Goal: Task Accomplishment & Management: Use online tool/utility

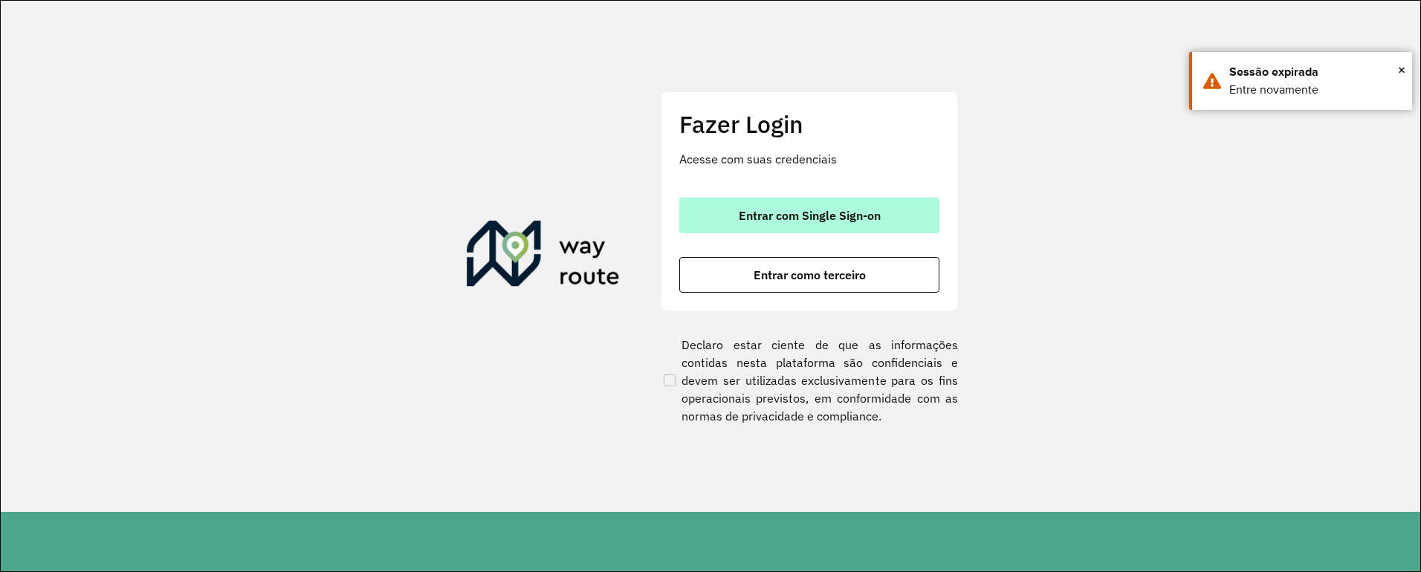
click at [771, 203] on button "Entrar com Single Sign-on" at bounding box center [809, 216] width 260 height 36
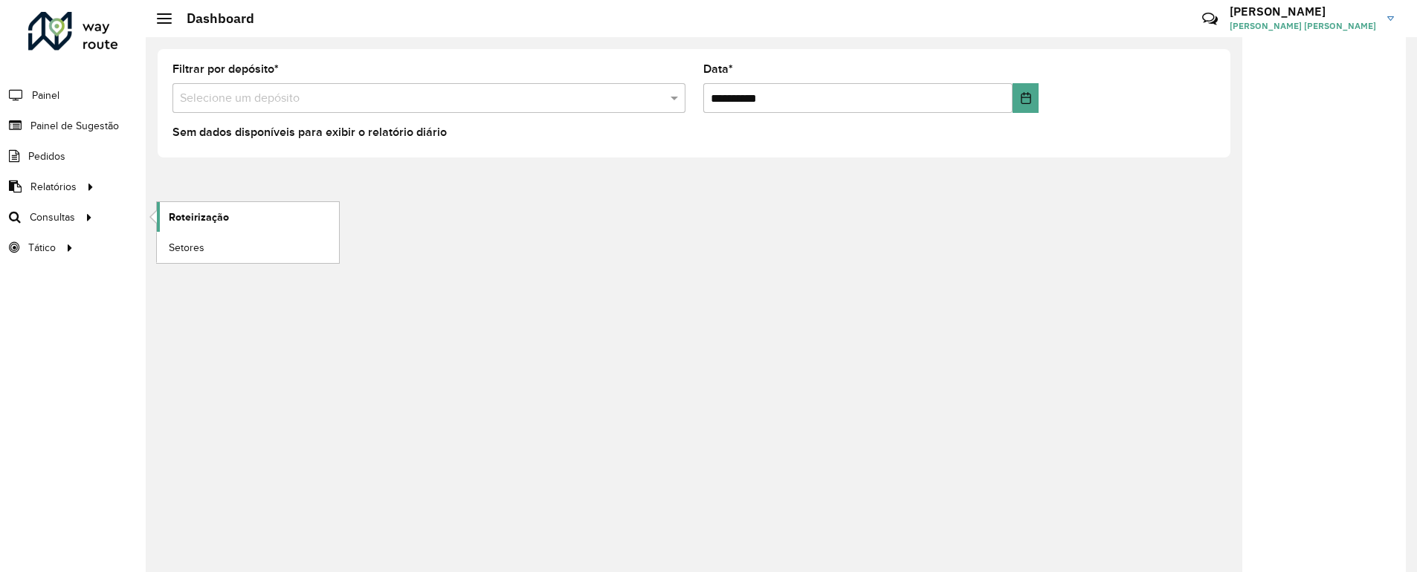
click at [174, 214] on span "Roteirização" at bounding box center [199, 218] width 60 height 16
click at [166, 216] on link "Roteirização" at bounding box center [248, 217] width 182 height 30
click at [165, 216] on link "Roteirização" at bounding box center [248, 217] width 182 height 30
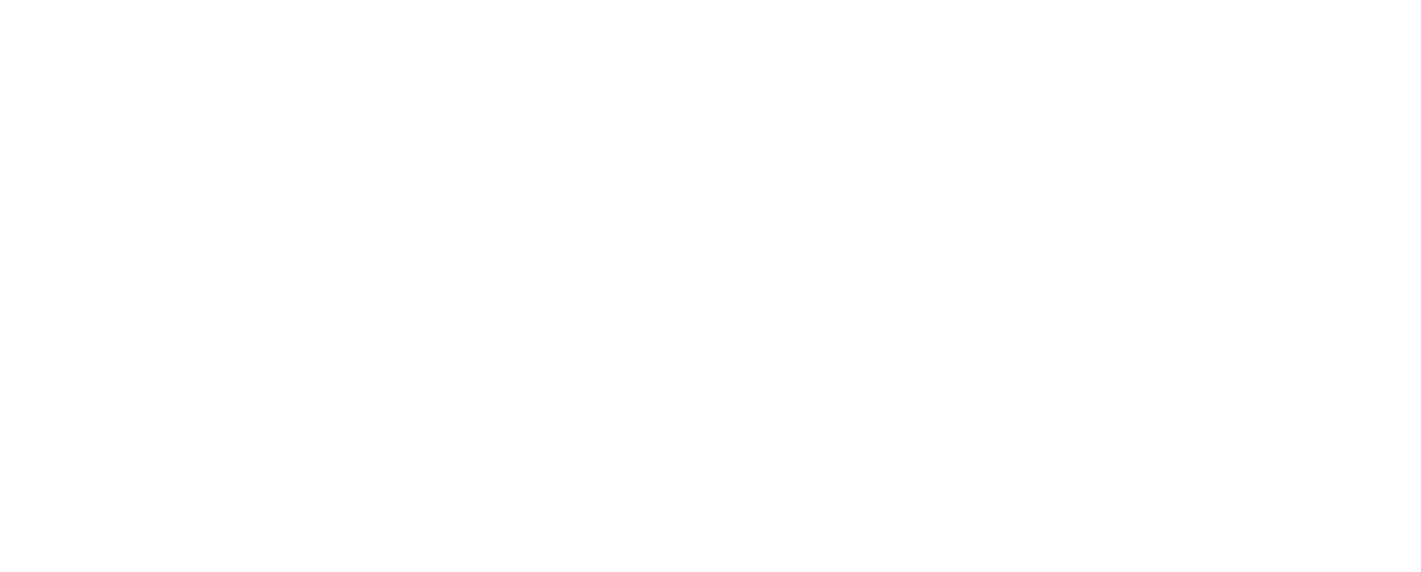
click at [858, 326] on body "Aguarde... Pop-up bloqueado! Seu navegador bloqueou automáticamente a abertura …" at bounding box center [710, 286] width 1421 height 572
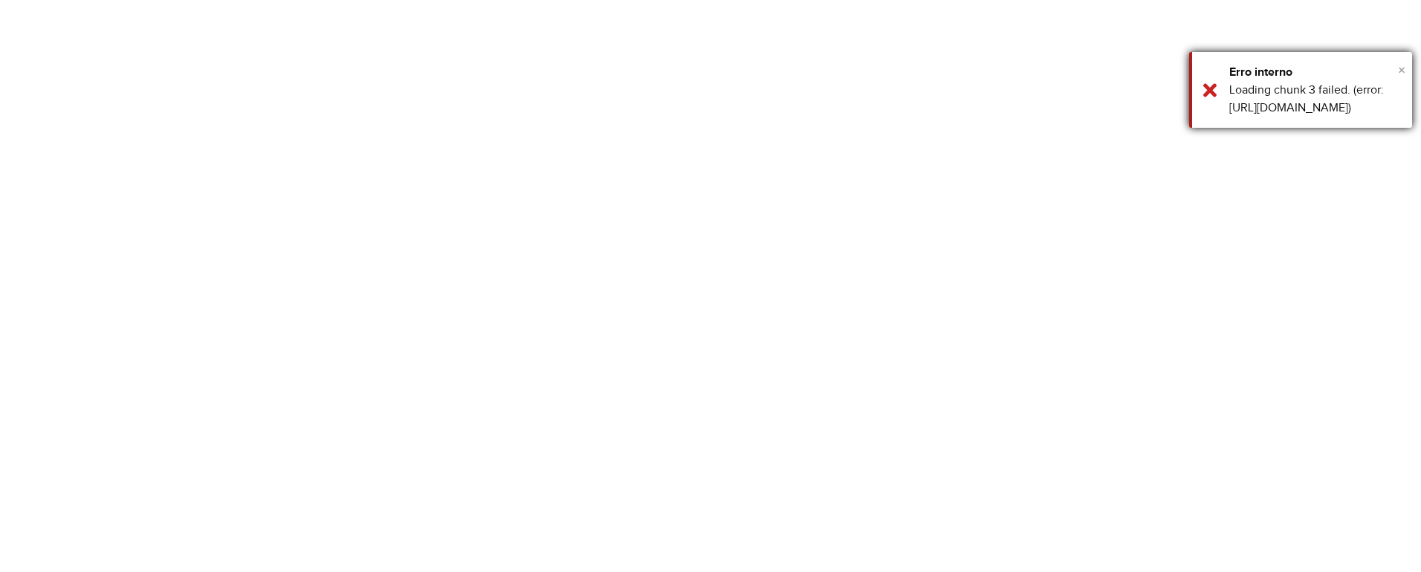
click at [1402, 68] on span "×" at bounding box center [1401, 70] width 7 height 16
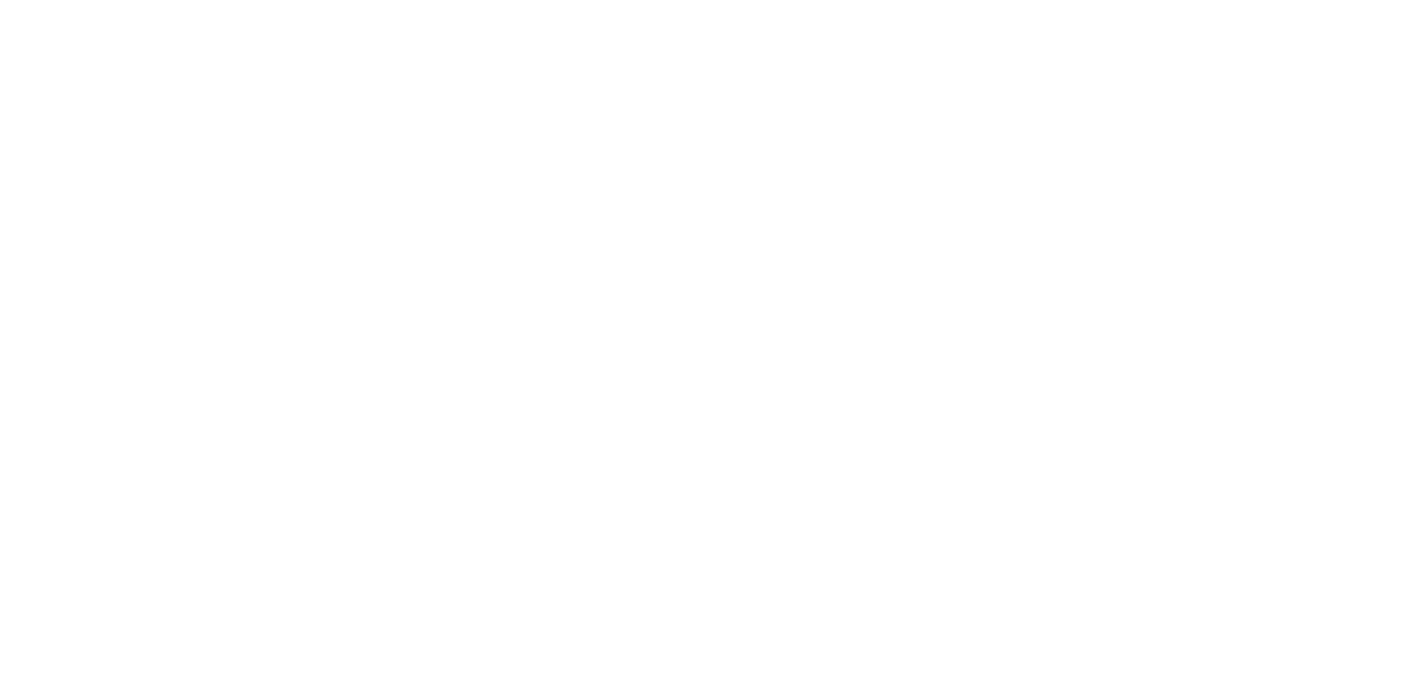
click at [375, 101] on body "Aguarde... Pop-up bloqueado! Seu navegador bloqueou automáticamente a abertura …" at bounding box center [710, 346] width 1421 height 693
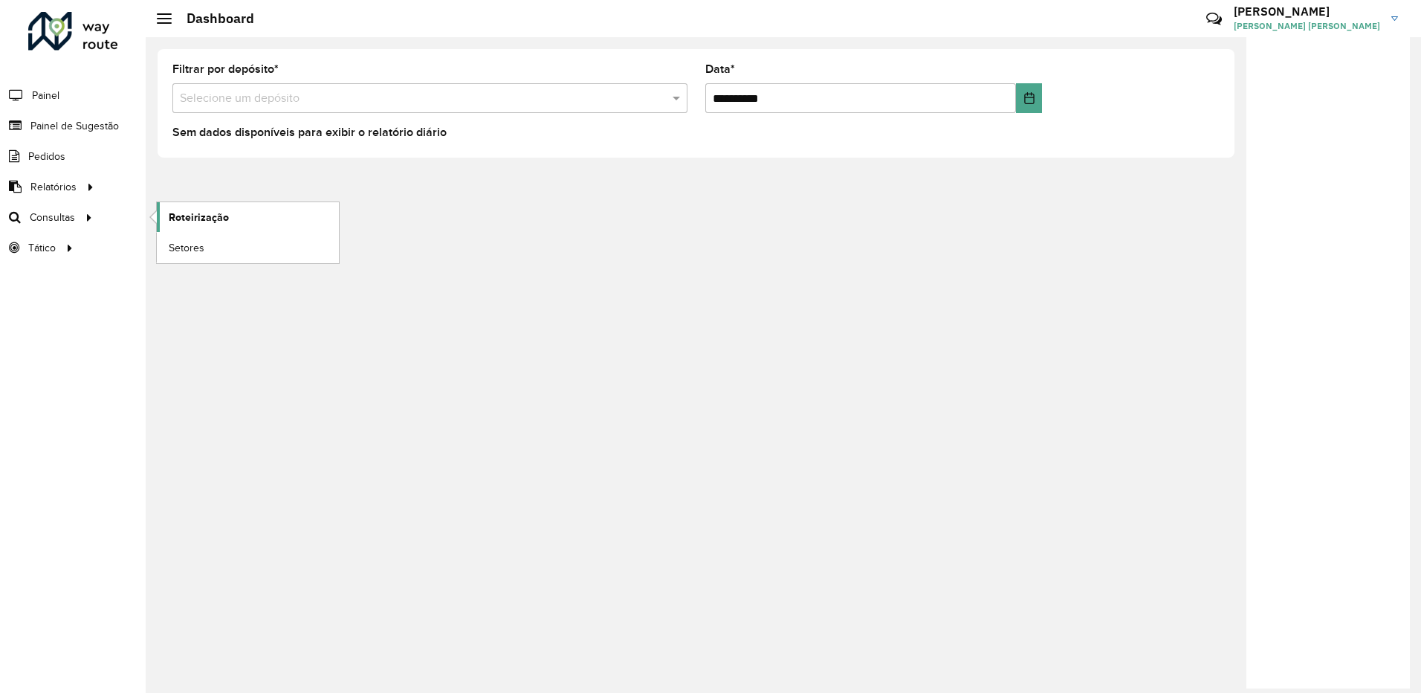
click at [176, 219] on span "Roteirização" at bounding box center [199, 218] width 60 height 16
click at [86, 216] on icon at bounding box center [89, 216] width 13 height 22
click at [181, 217] on span "Roteirização" at bounding box center [199, 218] width 60 height 16
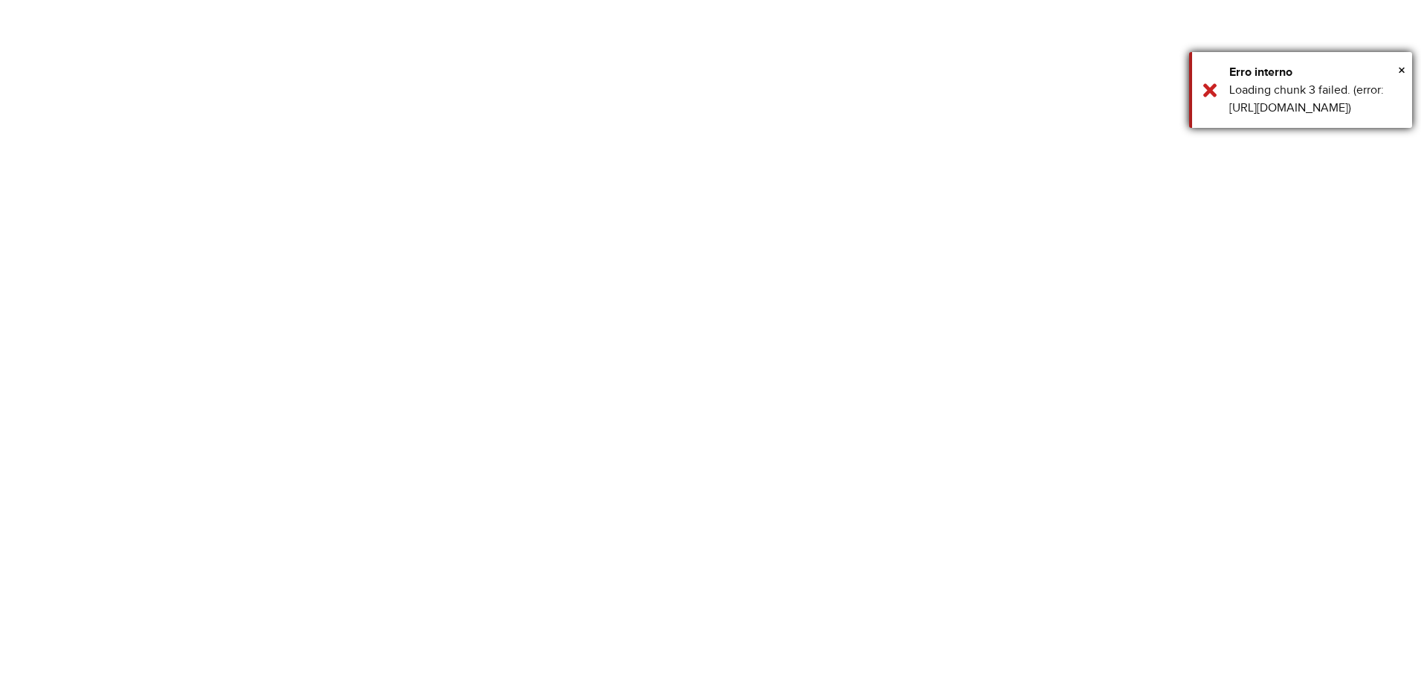
click at [1300, 88] on div "Loading chunk 3 failed. (error: [URL][DOMAIN_NAME])" at bounding box center [1315, 99] width 172 height 36
click at [1301, 87] on body "Aguarde... Pop-up bloqueado! Seu navegador bloqueou automáticamente a abertura …" at bounding box center [710, 346] width 1421 height 693
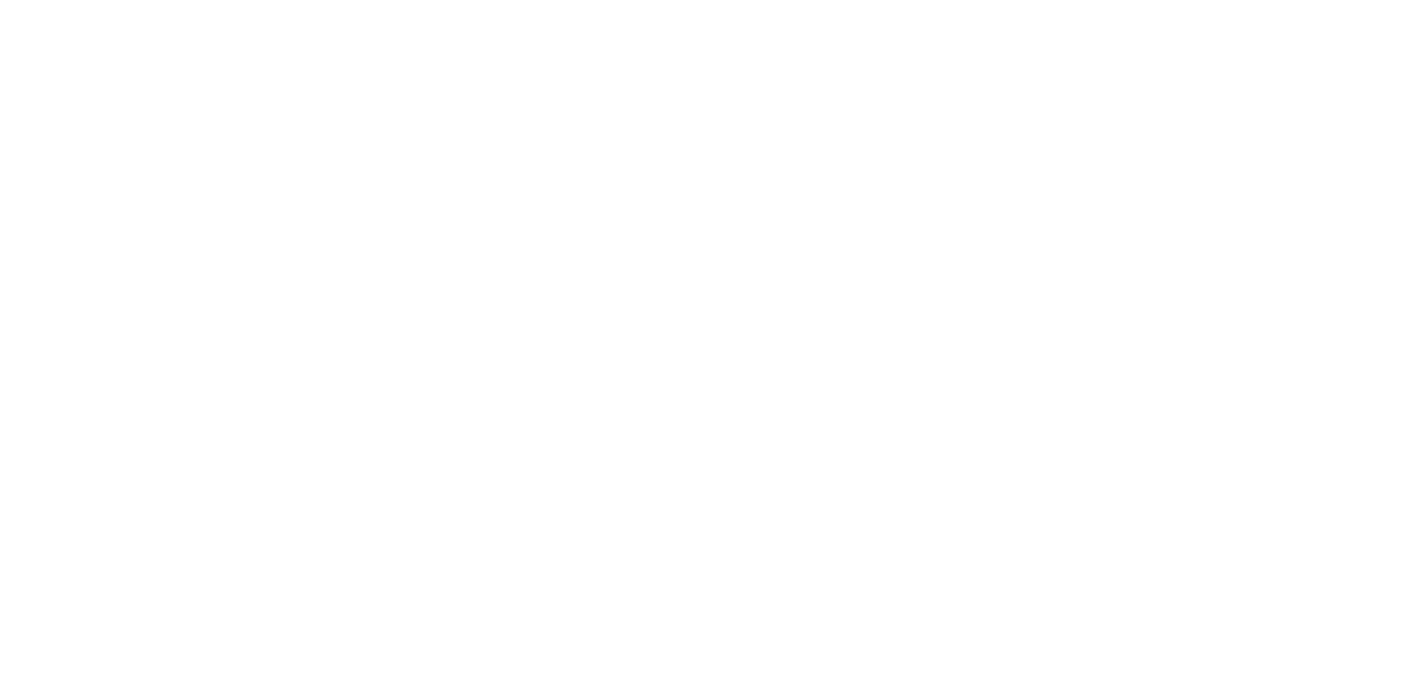
click at [1301, 87] on body "Aguarde... Pop-up bloqueado! Seu navegador bloqueou automáticamente a abertura …" at bounding box center [710, 346] width 1421 height 693
